Goal: Transaction & Acquisition: Download file/media

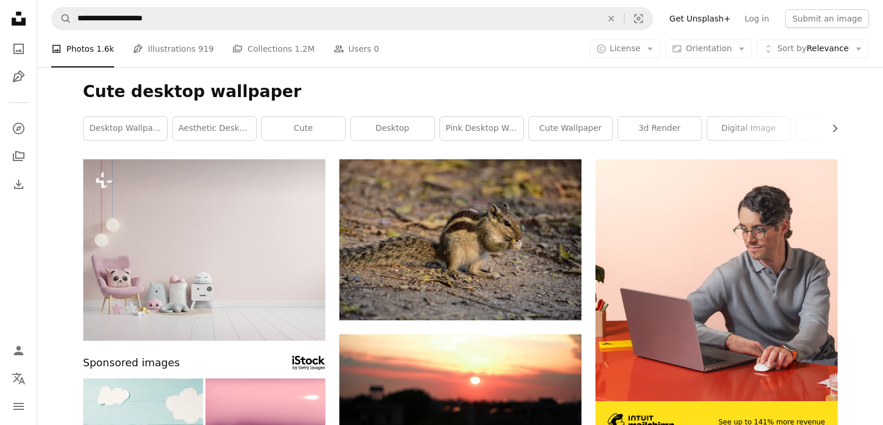
scroll to position [691, 0]
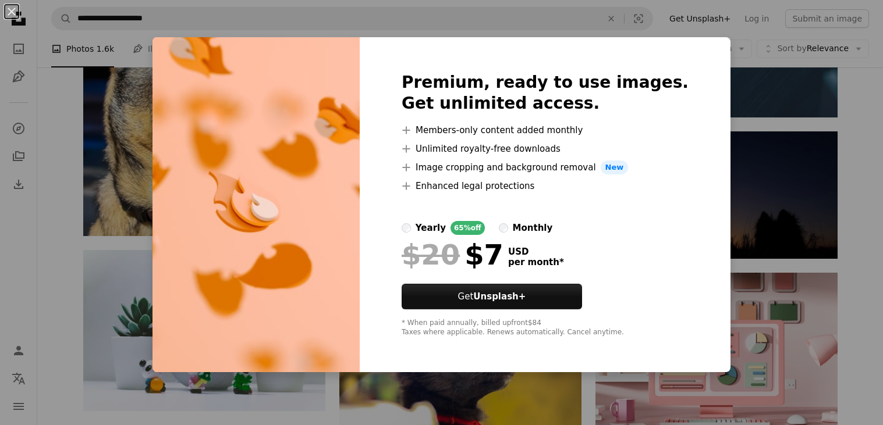
click at [705, 133] on div "Premium, ready to use images. Get unlimited access. A plus sign Members-only co…" at bounding box center [545, 204] width 371 height 335
click at [758, 147] on div "An X shape Premium, ready to use images. Get unlimited access. A plus sign Memb…" at bounding box center [441, 212] width 883 height 425
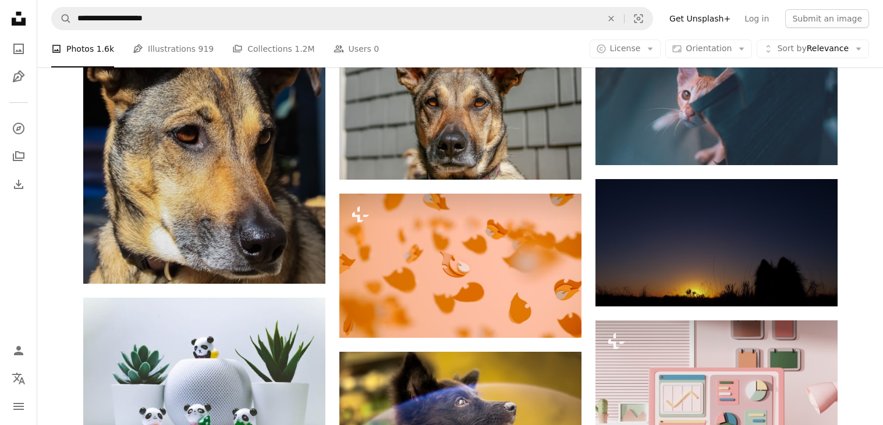
scroll to position [650, 0]
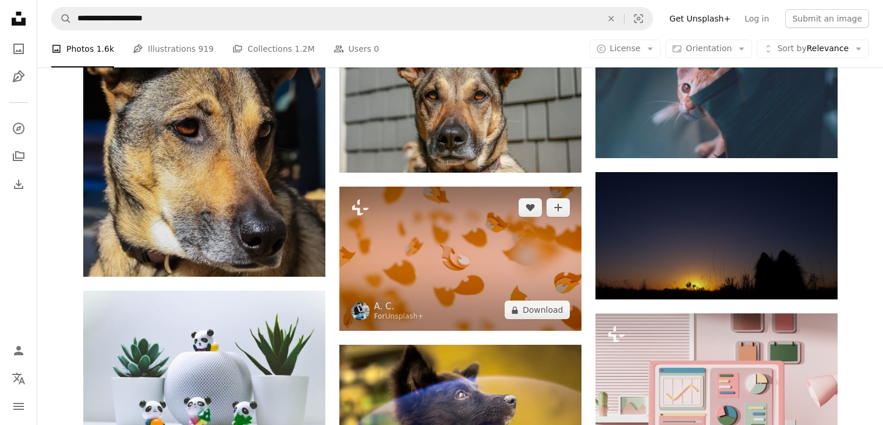
click at [476, 267] on img at bounding box center [460, 259] width 242 height 144
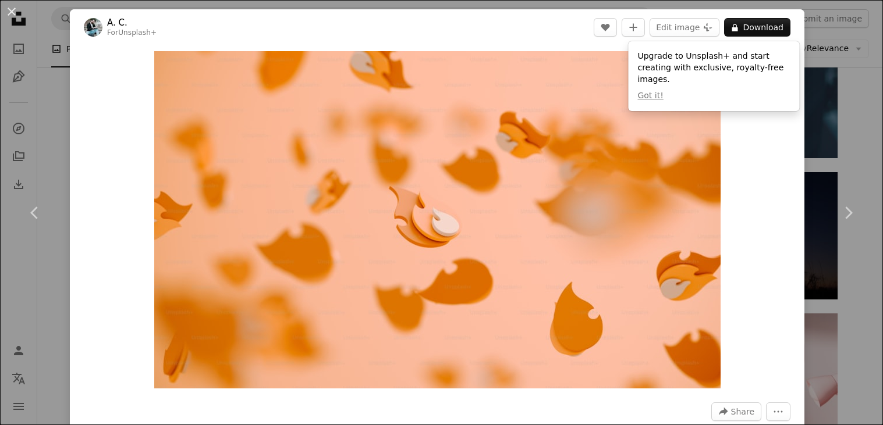
click at [798, 302] on div "Zoom in" at bounding box center [437, 219] width 734 height 349
